Goal: Register for event/course

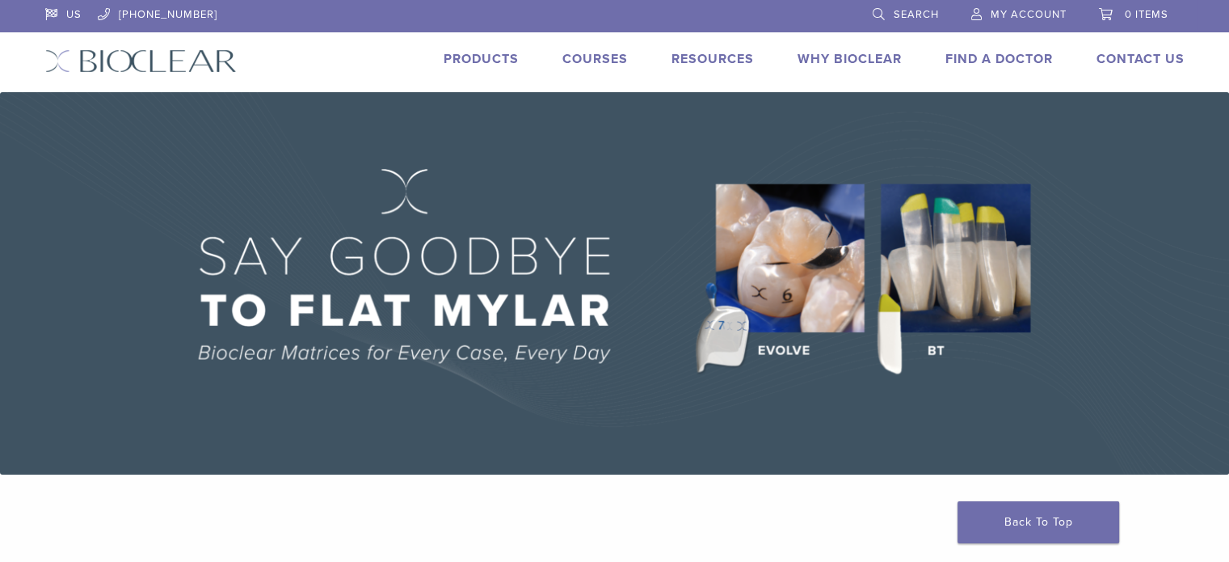
click at [589, 57] on link "Courses" at bounding box center [594, 59] width 65 height 16
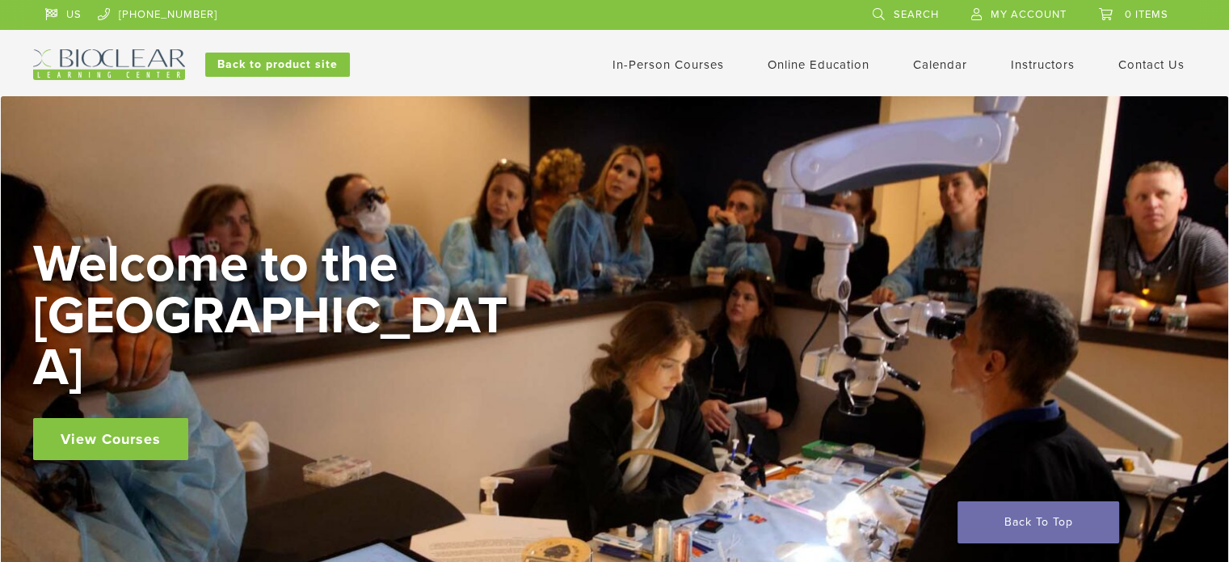
scroll to position [242, 0]
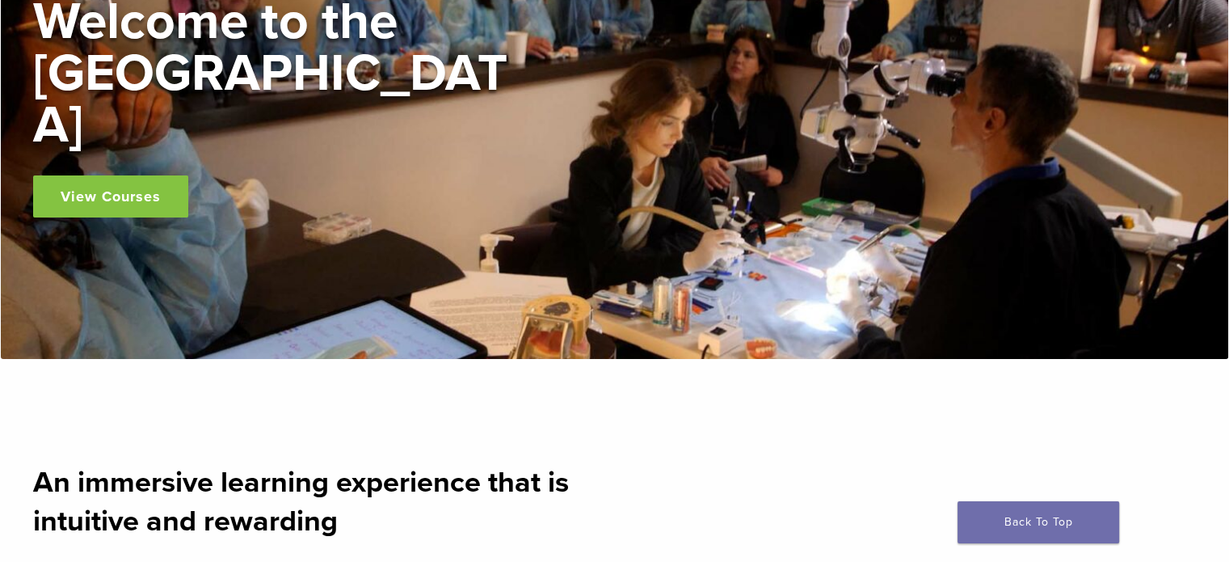
click at [127, 175] on link "View Courses" at bounding box center [110, 196] width 155 height 42
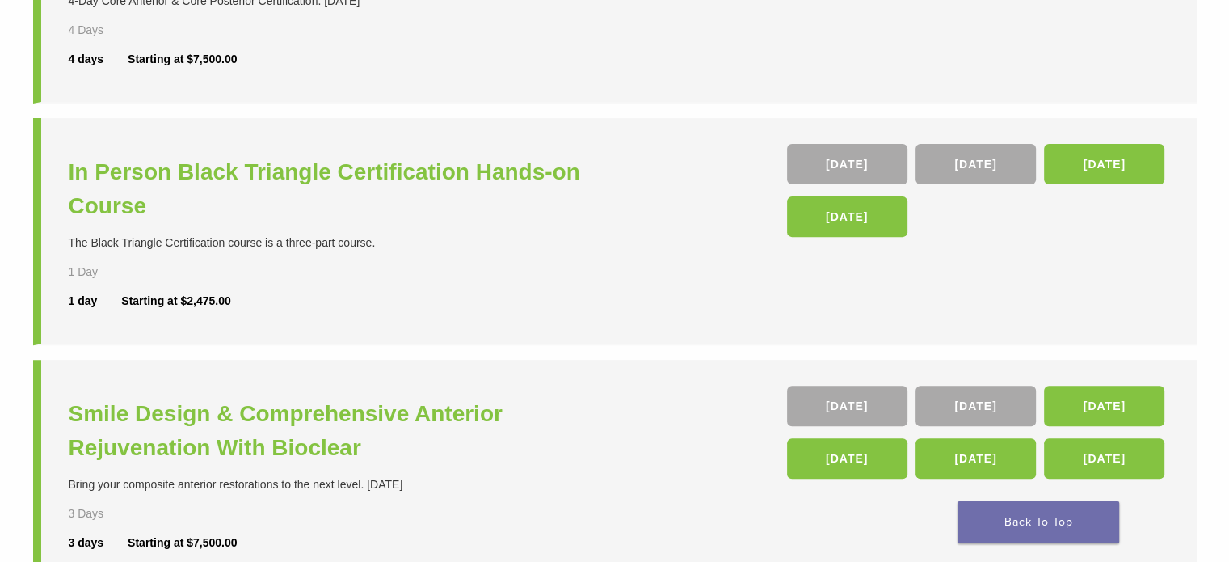
scroll to position [566, 0]
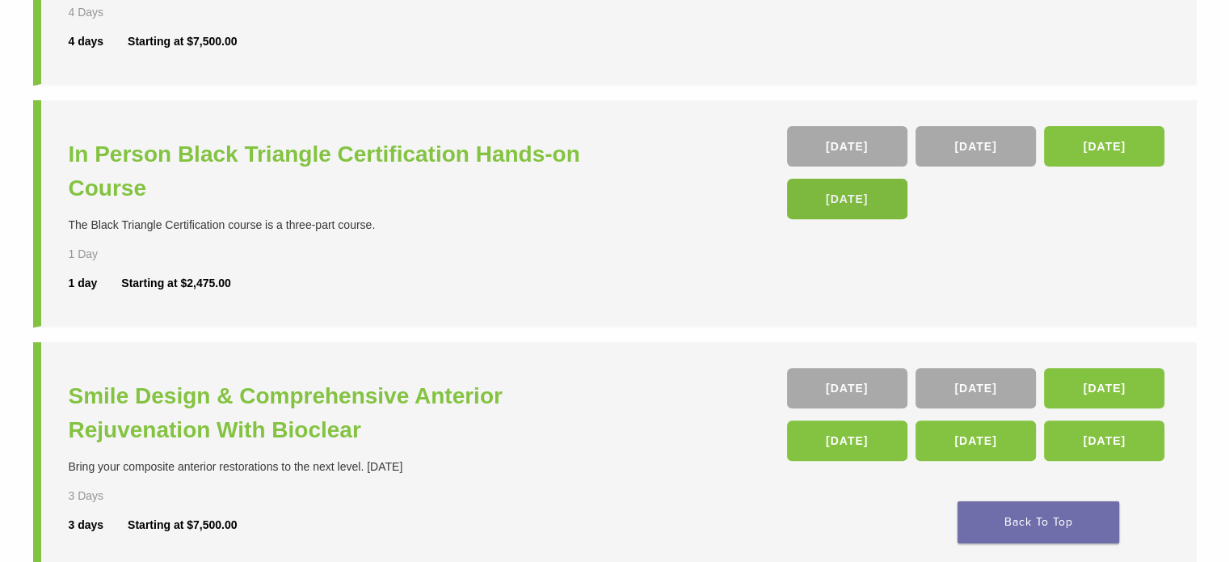
click at [823, 196] on link "06 Mar 26" at bounding box center [847, 199] width 120 height 40
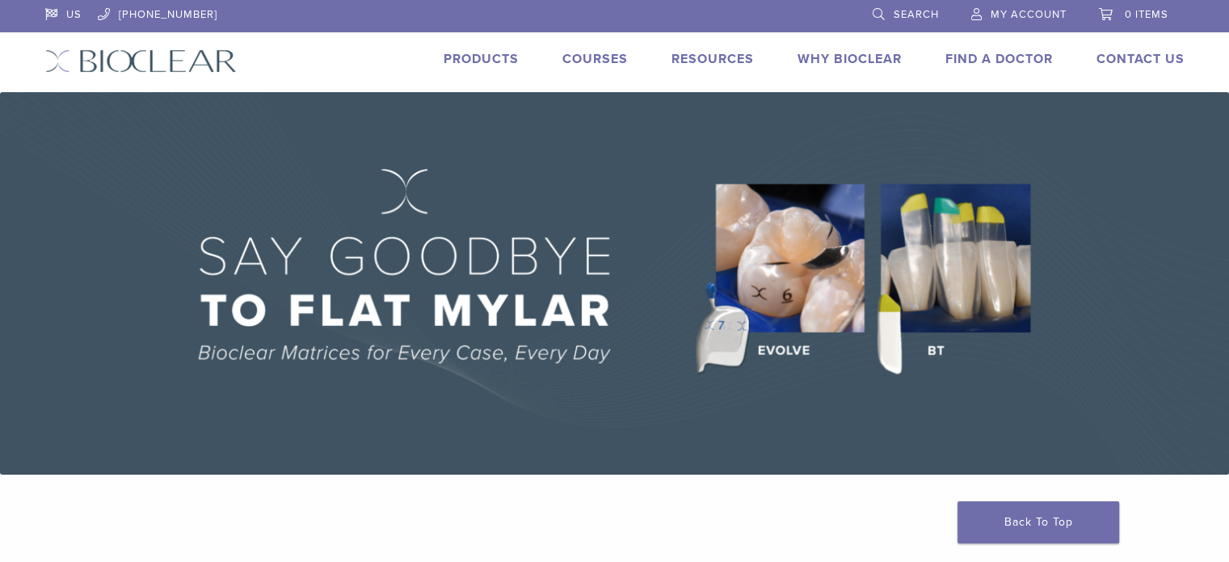
click at [591, 57] on link "Courses" at bounding box center [594, 59] width 65 height 16
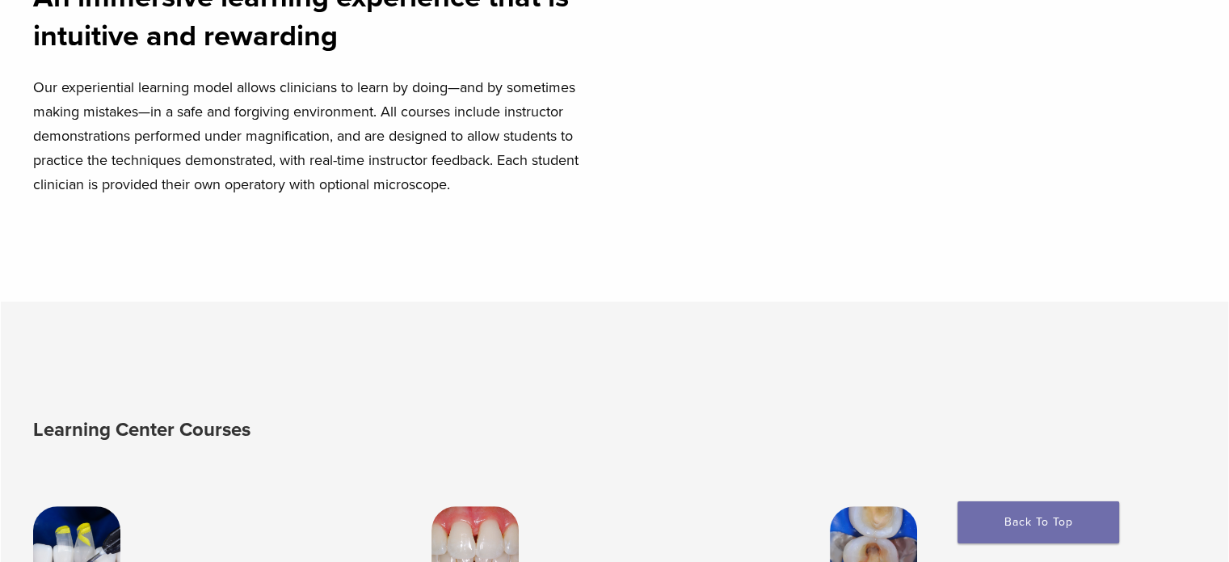
scroll to position [1131, 0]
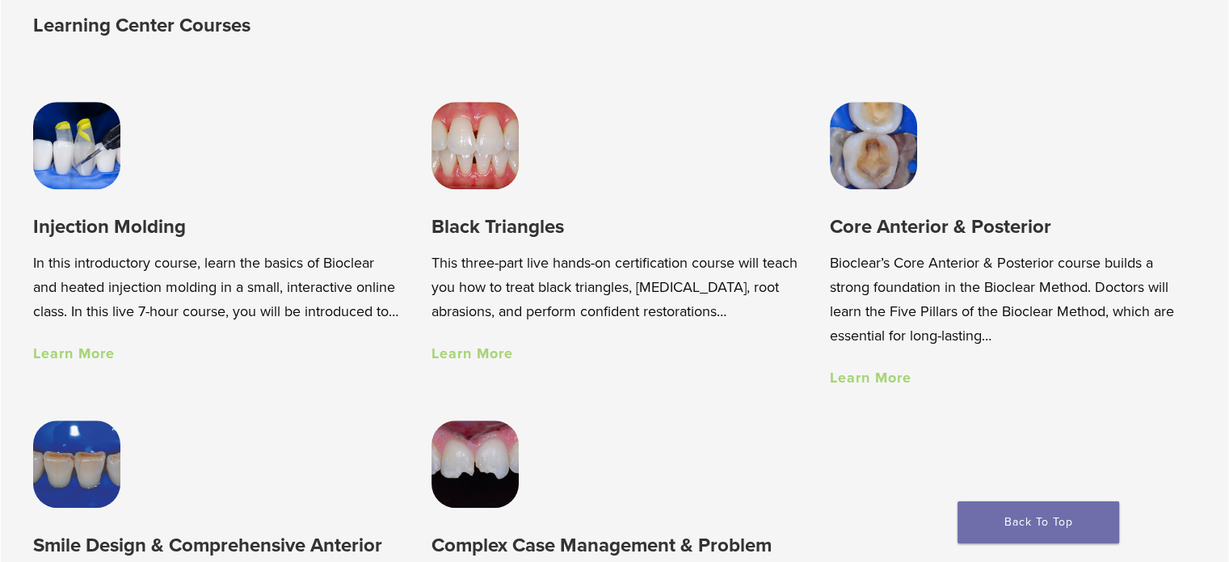
click at [86, 362] on link "Learn More" at bounding box center [74, 353] width 82 height 18
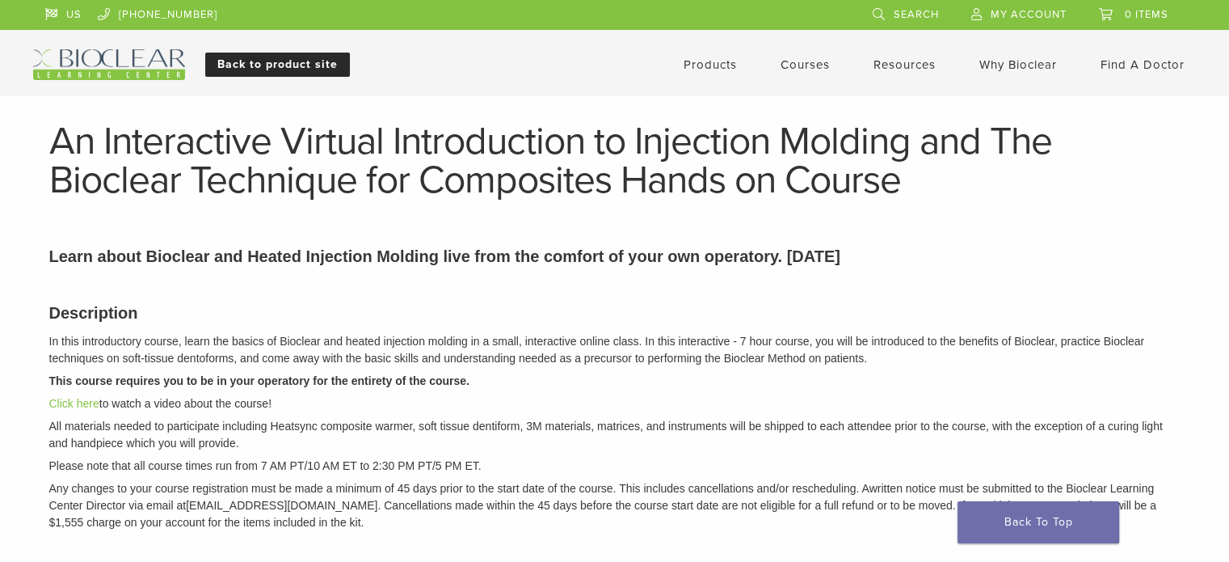
click at [248, 56] on link "Back to product site" at bounding box center [277, 65] width 145 height 24
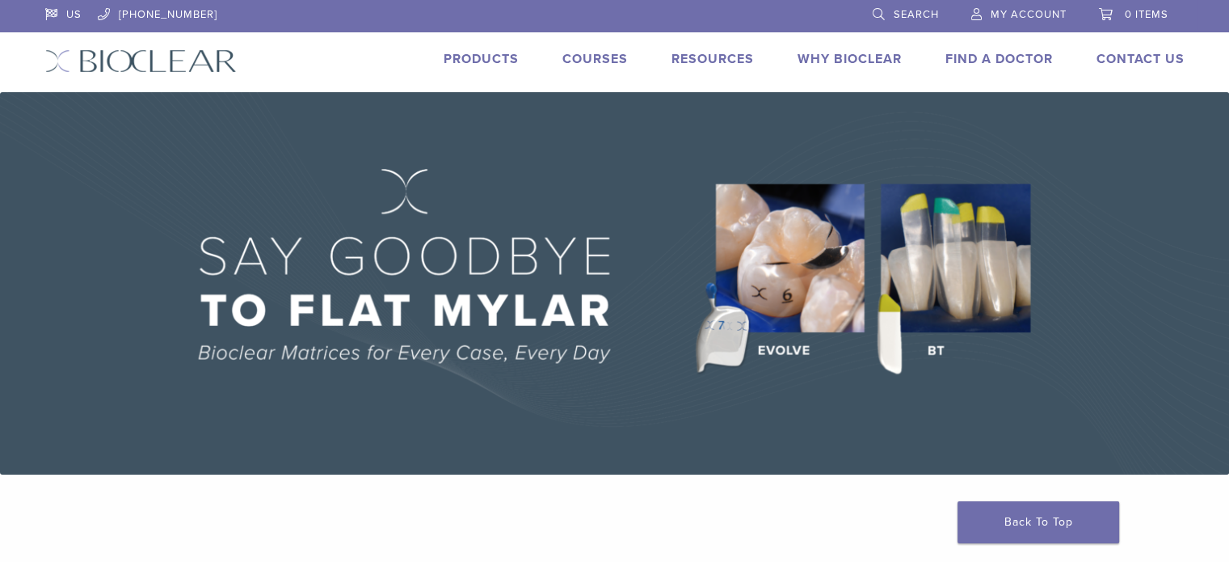
click at [585, 57] on link "Courses" at bounding box center [594, 59] width 65 height 16
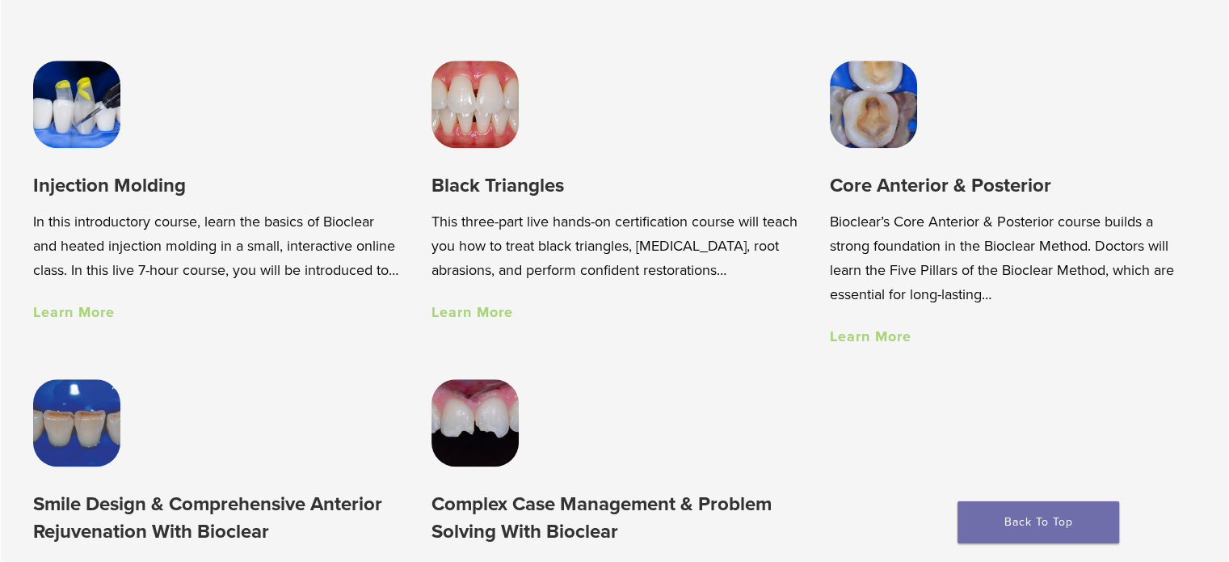
scroll to position [1212, 0]
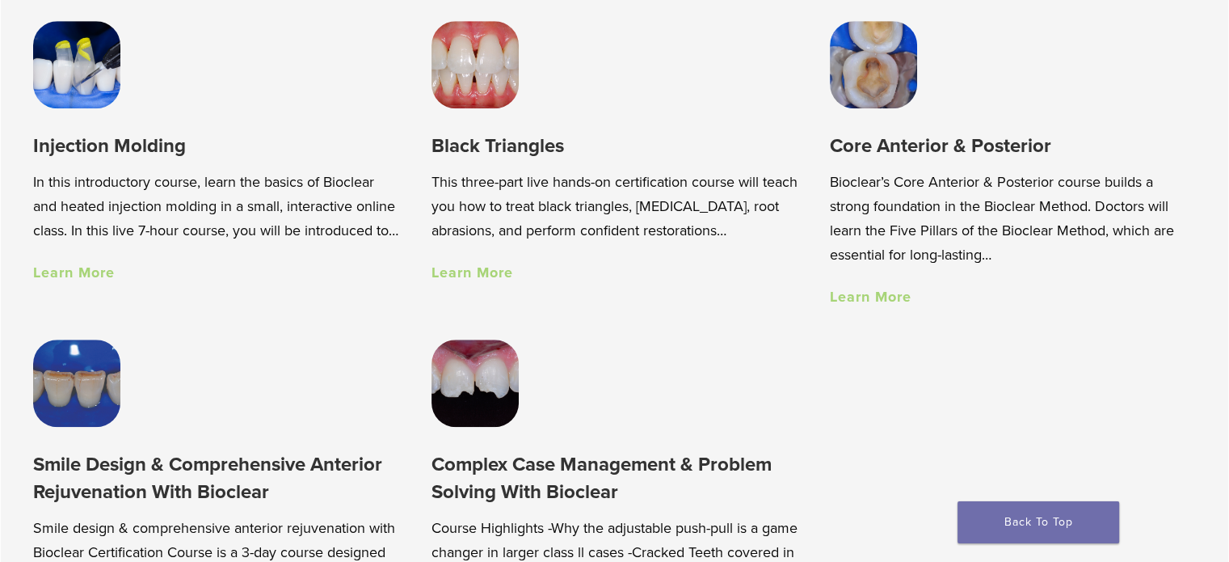
click at [104, 281] on link "Learn More" at bounding box center [74, 272] width 82 height 18
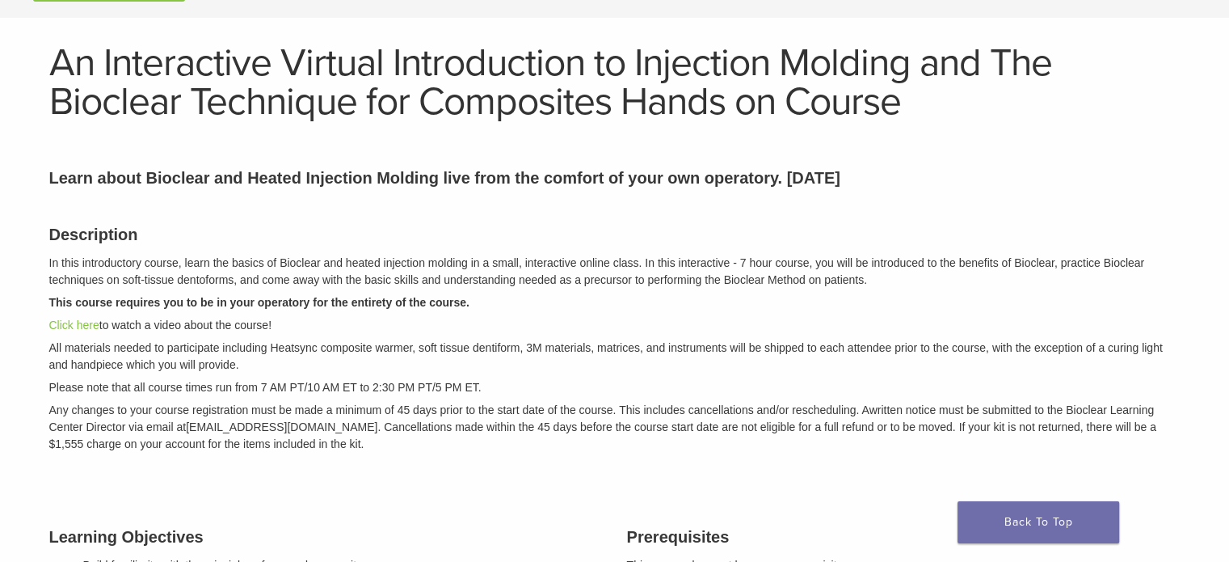
scroll to position [242, 0]
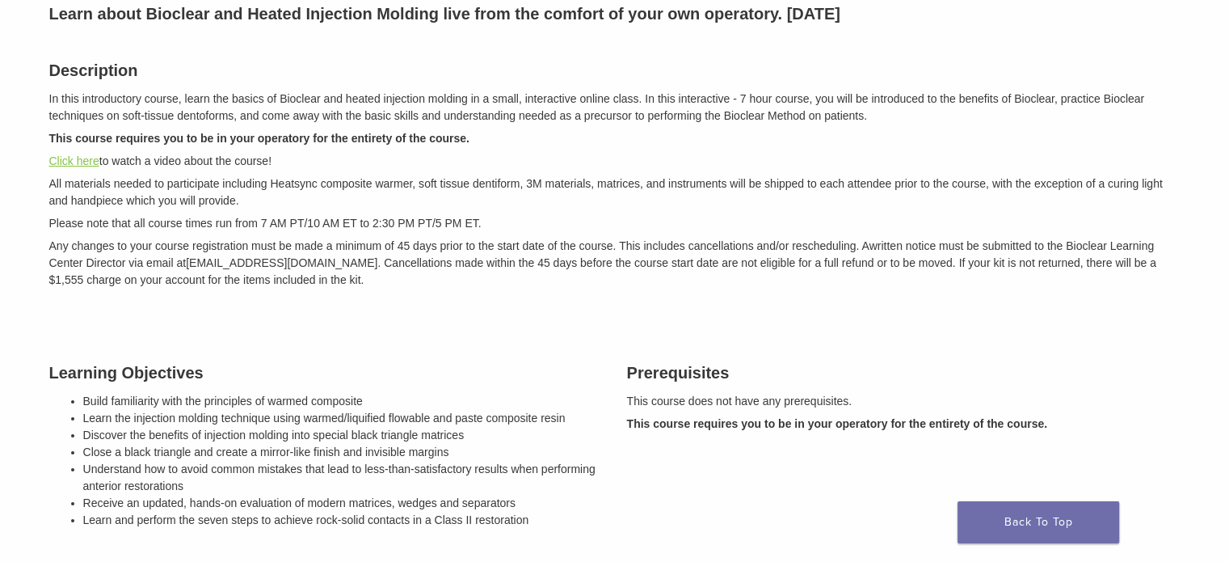
click at [87, 158] on link "Click here" at bounding box center [74, 160] width 50 height 13
